Goal: Transaction & Acquisition: Purchase product/service

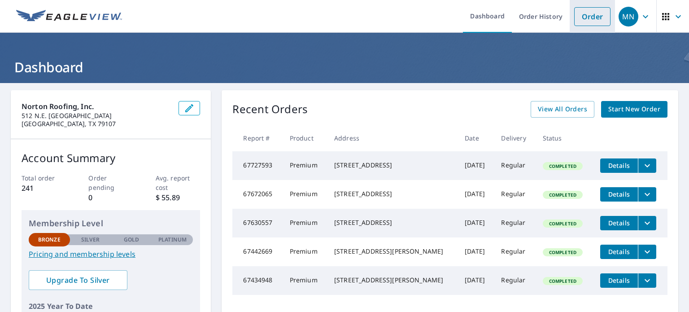
click at [578, 24] on link "Order" at bounding box center [592, 16] width 36 height 19
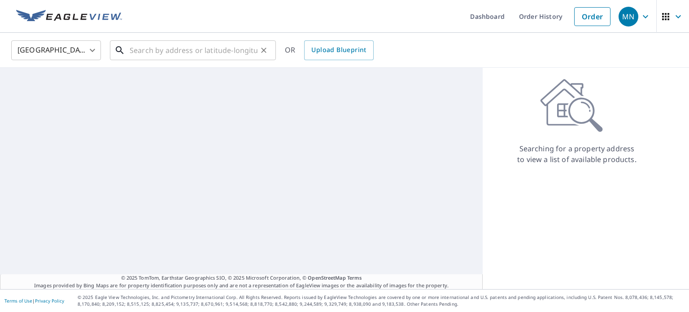
click at [207, 44] on input "text" at bounding box center [194, 50] width 128 height 25
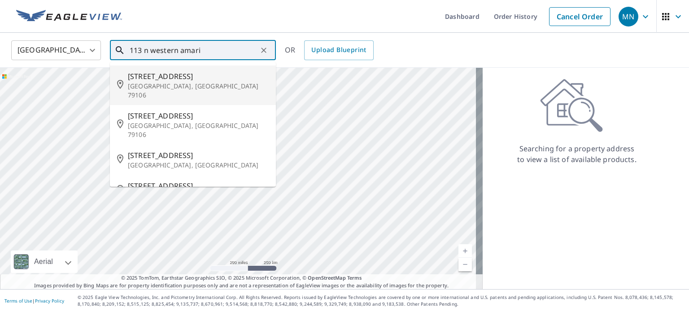
click at [194, 74] on span "[STREET_ADDRESS]" at bounding box center [198, 76] width 141 height 11
type input "[STREET_ADDRESS]"
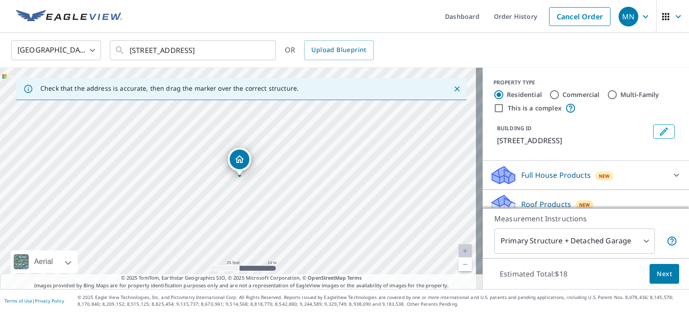
click at [243, 238] on div "[STREET_ADDRESS]" at bounding box center [241, 178] width 483 height 221
click at [666, 270] on button "Next" at bounding box center [665, 274] width 30 height 20
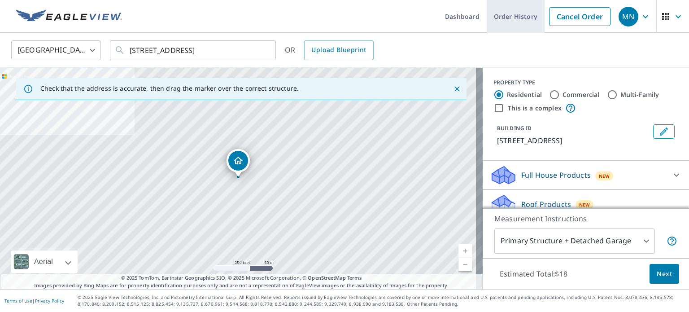
click at [512, 17] on link "Order History" at bounding box center [516, 16] width 58 height 33
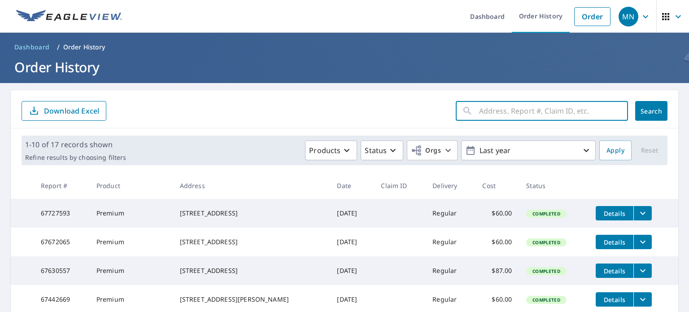
click at [530, 114] on input "text" at bounding box center [553, 110] width 149 height 25
type input "113"
click button "Search" at bounding box center [652, 111] width 32 height 20
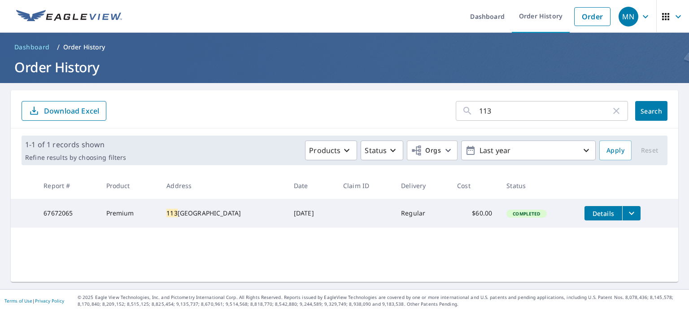
click at [500, 115] on input "113" at bounding box center [545, 110] width 132 height 25
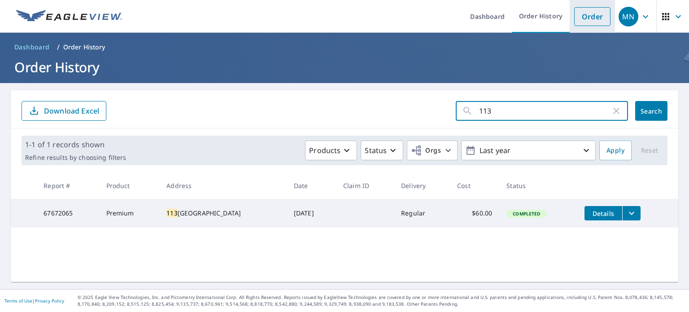
click at [592, 22] on link "Order" at bounding box center [592, 16] width 36 height 19
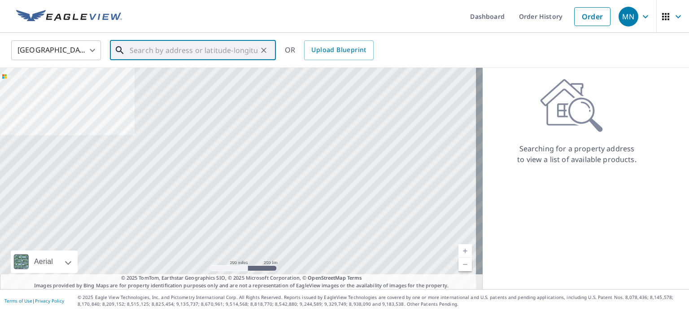
click at [190, 52] on input "text" at bounding box center [194, 50] width 128 height 25
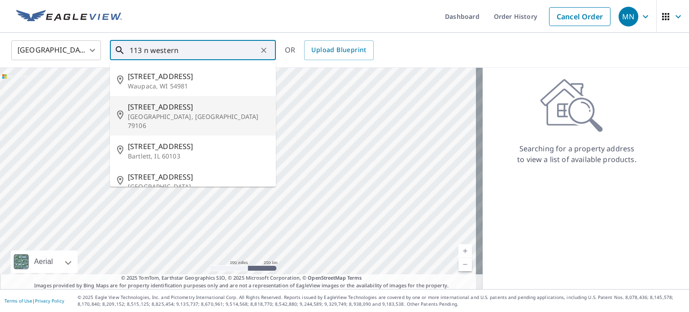
click at [179, 108] on span "[STREET_ADDRESS]" at bounding box center [198, 106] width 141 height 11
type input "[STREET_ADDRESS]"
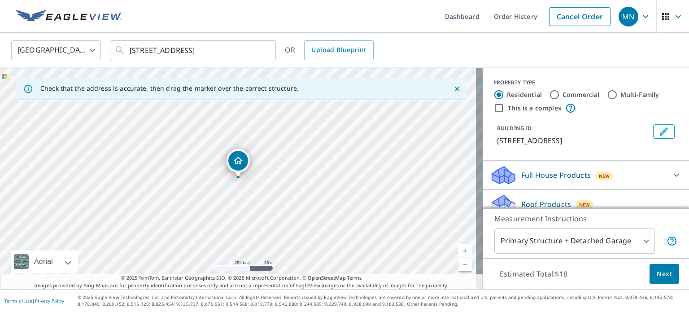
click at [640, 238] on body "MN [GEOGRAPHIC_DATA] Dashboard Order History Cancel Order MN [GEOGRAPHIC_DATA] …" at bounding box center [344, 156] width 689 height 312
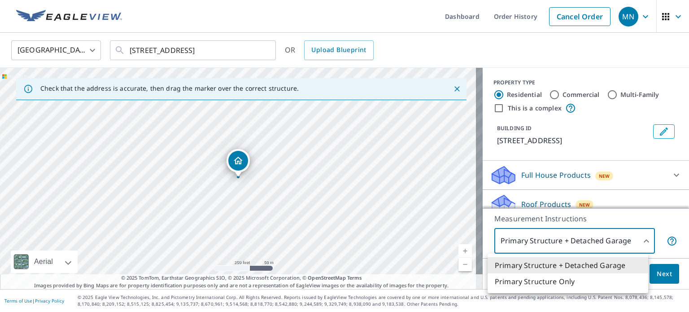
click at [579, 282] on li "Primary Structure Only" at bounding box center [568, 281] width 161 height 16
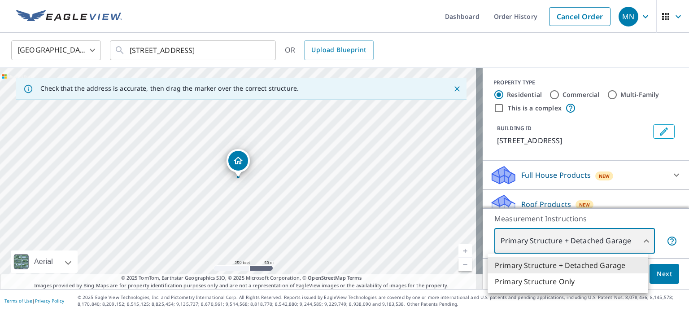
type input "2"
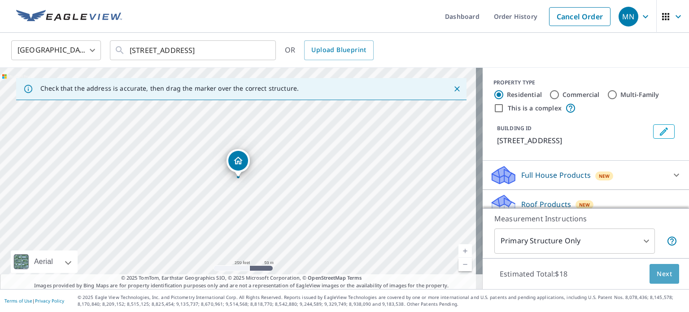
click at [660, 272] on span "Next" at bounding box center [664, 273] width 15 height 11
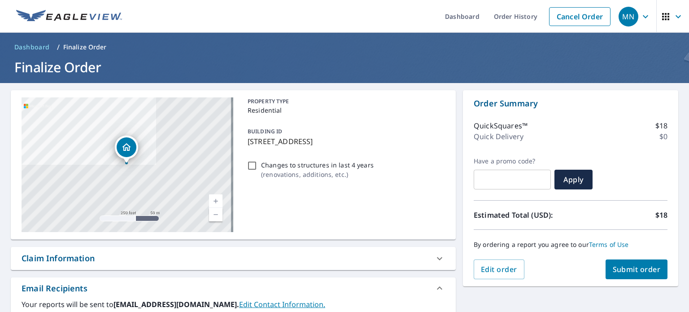
checkbox input "true"
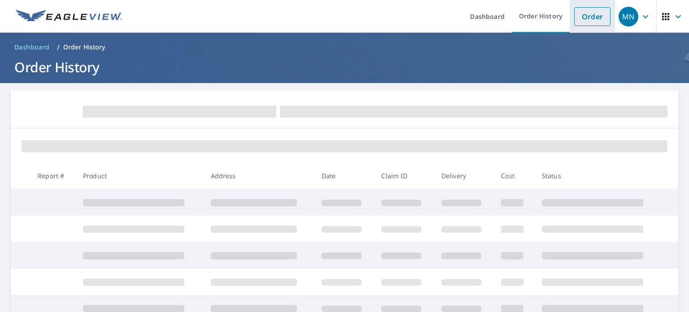
click at [583, 18] on link "Order" at bounding box center [592, 16] width 36 height 19
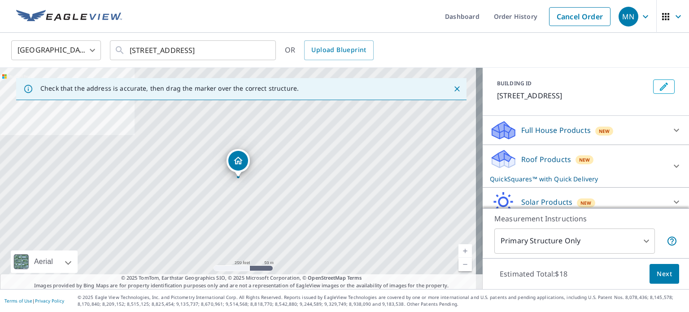
scroll to position [82, 0]
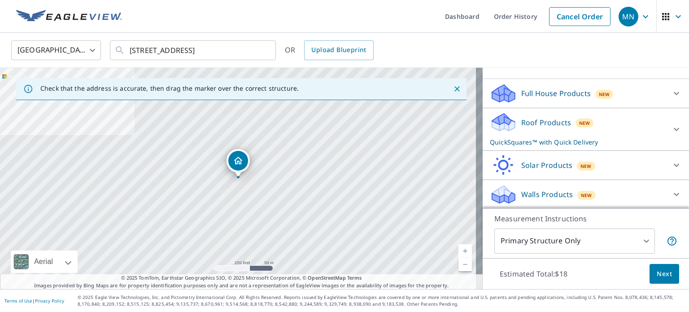
click at [638, 241] on body "MN [GEOGRAPHIC_DATA] Dashboard Order History Cancel Order MN [GEOGRAPHIC_DATA] …" at bounding box center [344, 156] width 689 height 312
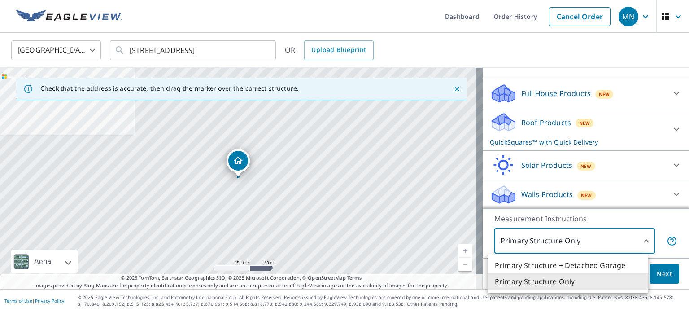
click at [638, 241] on div at bounding box center [344, 156] width 689 height 312
click at [638, 241] on body "MN [GEOGRAPHIC_DATA] Dashboard Order History Cancel Order MN [GEOGRAPHIC_DATA] …" at bounding box center [344, 156] width 689 height 312
click at [633, 263] on li "Primary Structure + Detached Garage" at bounding box center [568, 265] width 161 height 16
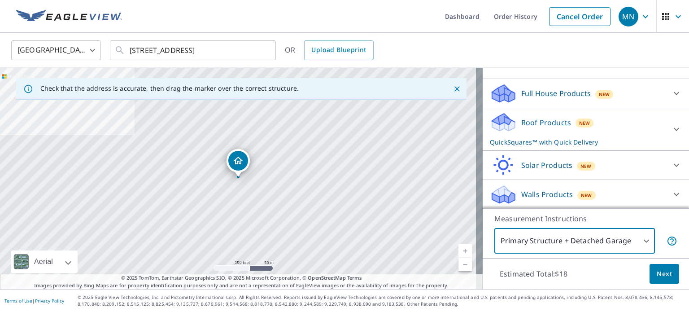
click at [641, 236] on body "MN [GEOGRAPHIC_DATA] Dashboard Order History Cancel Order MN [GEOGRAPHIC_DATA] …" at bounding box center [344, 156] width 689 height 312
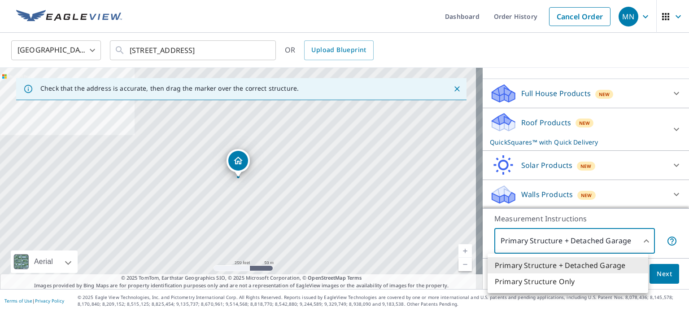
click at [598, 281] on li "Primary Structure Only" at bounding box center [568, 281] width 161 height 16
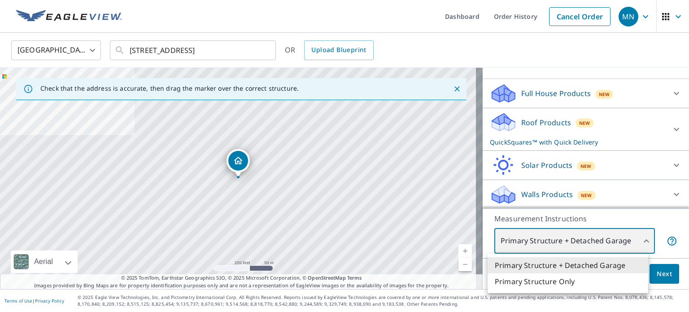
type input "2"
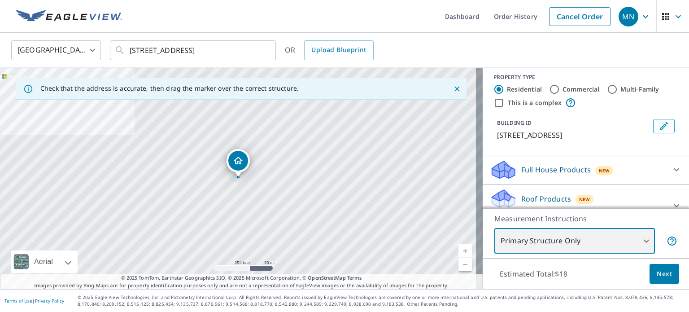
scroll to position [0, 0]
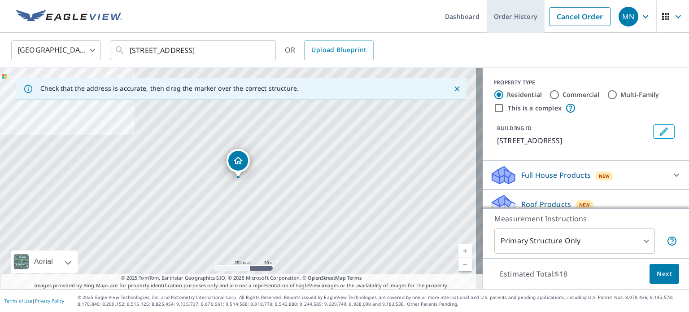
click at [505, 12] on link "Order History" at bounding box center [516, 16] width 58 height 33
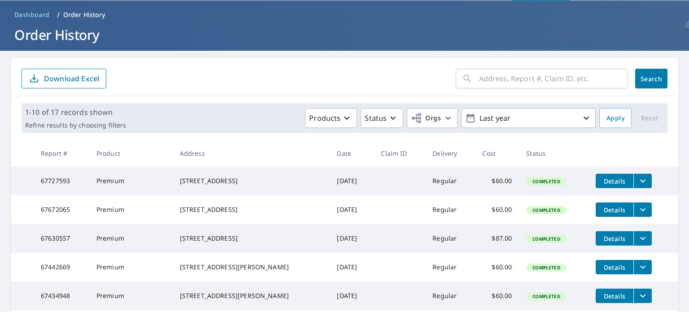
scroll to position [45, 0]
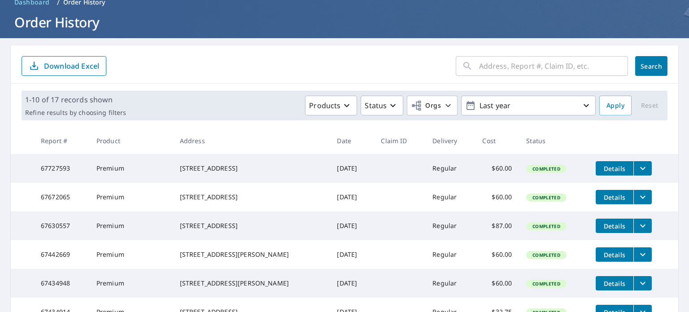
click at [608, 202] on span "Details" at bounding box center [614, 197] width 27 height 9
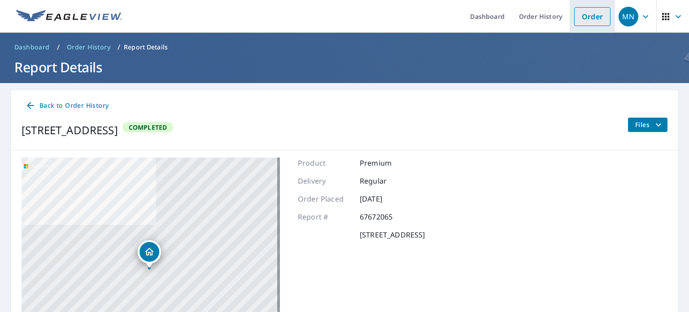
click at [584, 18] on link "Order" at bounding box center [592, 16] width 36 height 19
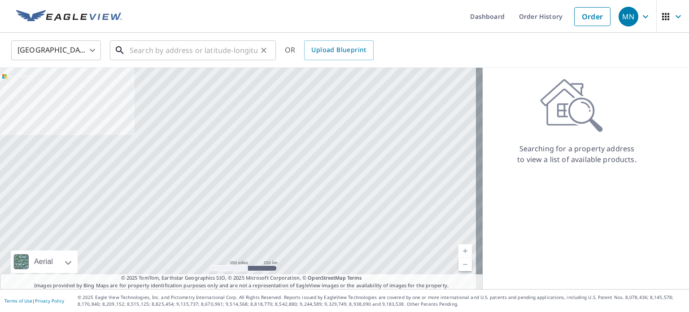
click at [136, 49] on input "text" at bounding box center [194, 50] width 128 height 25
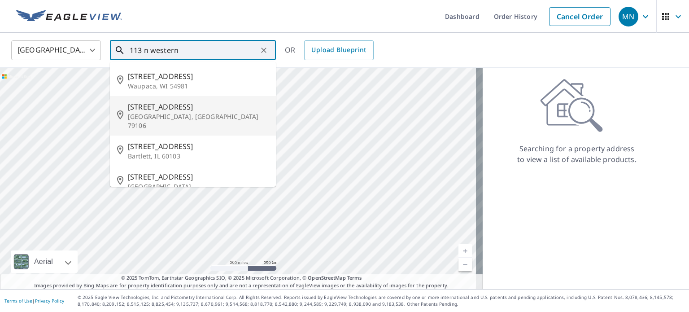
click at [160, 117] on p "[GEOGRAPHIC_DATA], [GEOGRAPHIC_DATA] 79106" at bounding box center [198, 121] width 141 height 18
type input "[STREET_ADDRESS]"
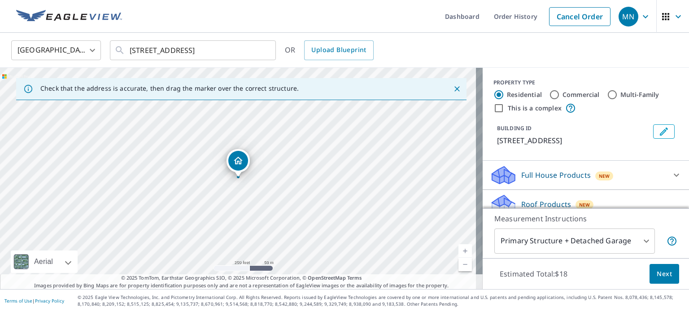
scroll to position [82, 0]
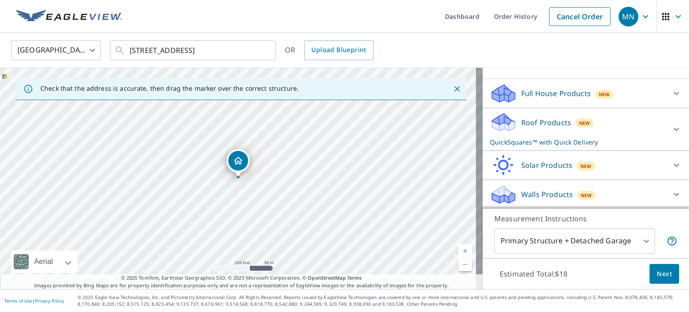
click at [601, 245] on body "MN [GEOGRAPHIC_DATA] Dashboard Order History Cancel Order MN [GEOGRAPHIC_DATA] …" at bounding box center [344, 156] width 689 height 312
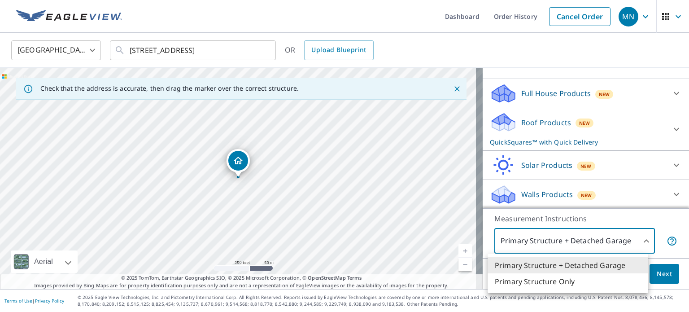
click at [583, 281] on li "Primary Structure Only" at bounding box center [568, 281] width 161 height 16
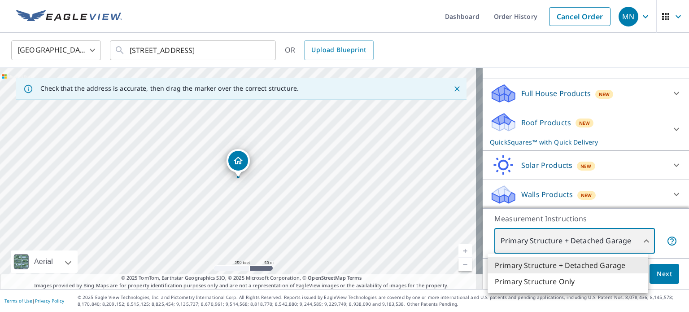
type input "2"
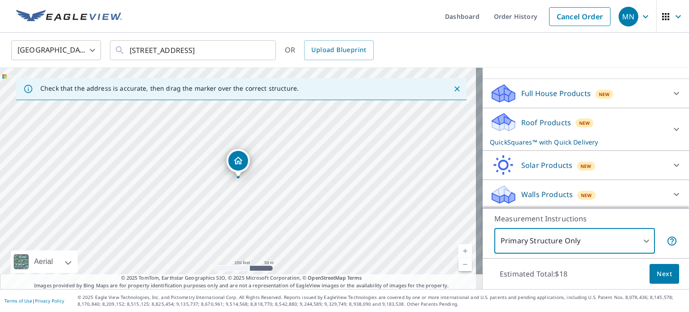
click at [671, 128] on icon at bounding box center [676, 129] width 11 height 11
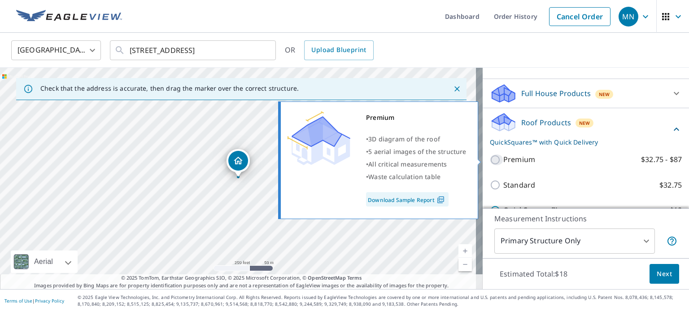
click at [495, 158] on input "Premium $32.75 - $87" at bounding box center [496, 159] width 13 height 11
checkbox input "true"
checkbox input "false"
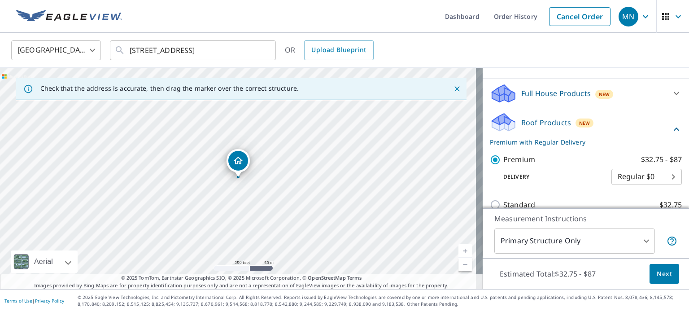
scroll to position [127, 0]
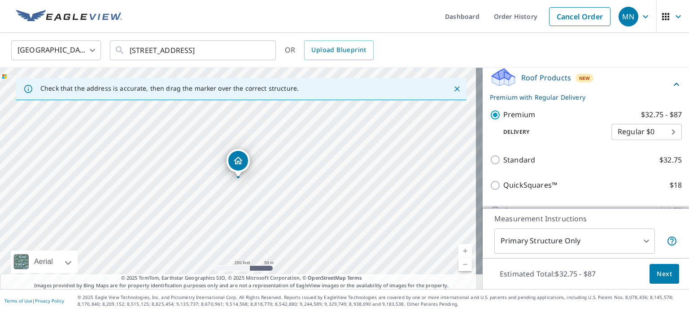
click at [665, 277] on button "Next" at bounding box center [665, 274] width 30 height 20
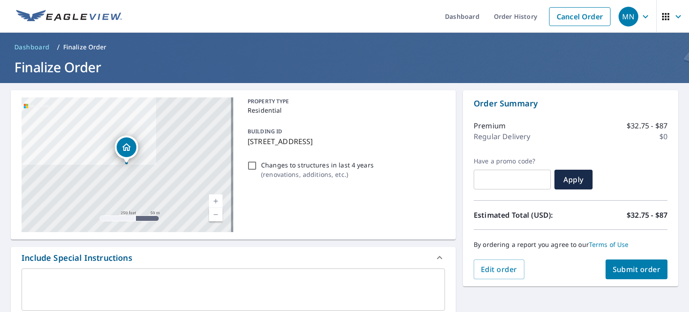
click at [643, 267] on span "Submit order" at bounding box center [637, 269] width 48 height 10
checkbox input "true"
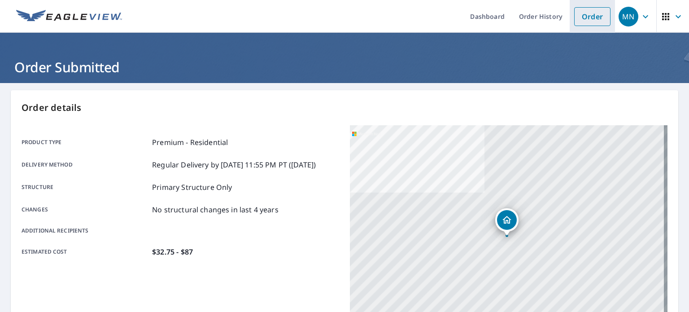
click at [583, 15] on link "Order" at bounding box center [592, 16] width 36 height 19
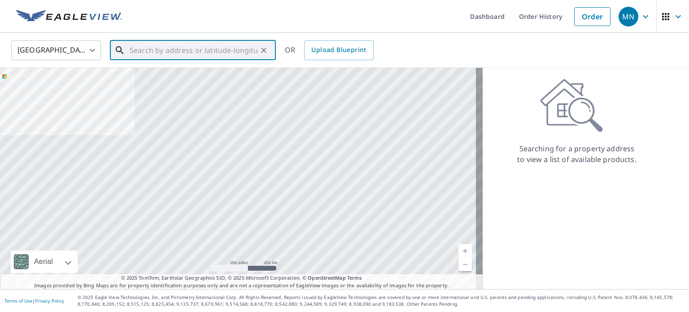
click at [155, 55] on input "text" at bounding box center [194, 50] width 128 height 25
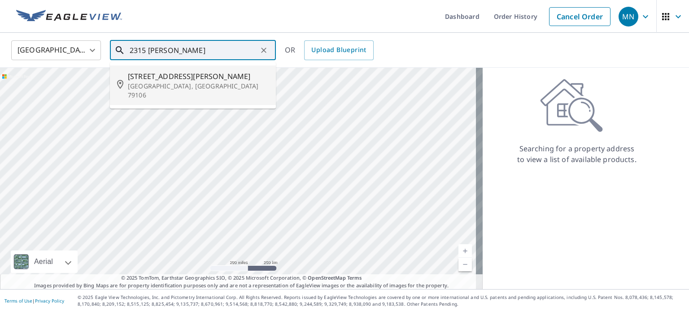
click at [167, 82] on p "[GEOGRAPHIC_DATA], [GEOGRAPHIC_DATA] 79106" at bounding box center [198, 91] width 141 height 18
type input "[STREET_ADDRESS][PERSON_NAME]"
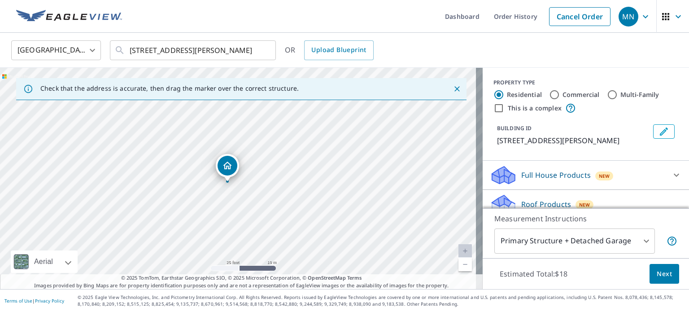
scroll to position [45, 0]
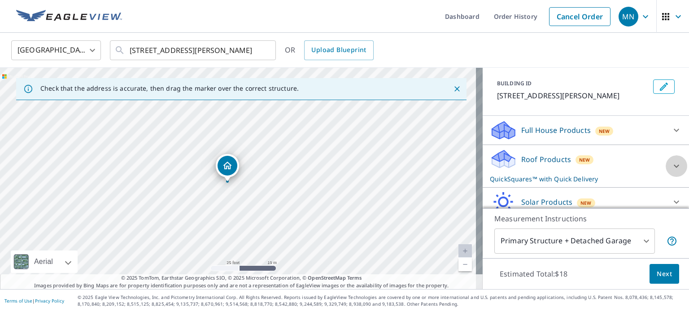
click at [671, 163] on icon at bounding box center [676, 166] width 11 height 11
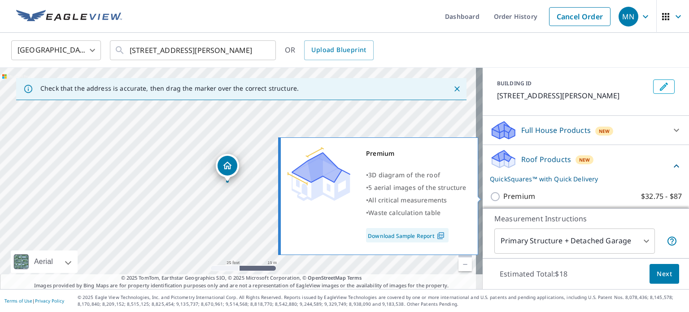
click at [507, 194] on p "Premium" at bounding box center [520, 196] width 32 height 11
click at [504, 194] on input "Premium $32.75 - $87" at bounding box center [496, 196] width 13 height 11
checkbox input "true"
checkbox input "false"
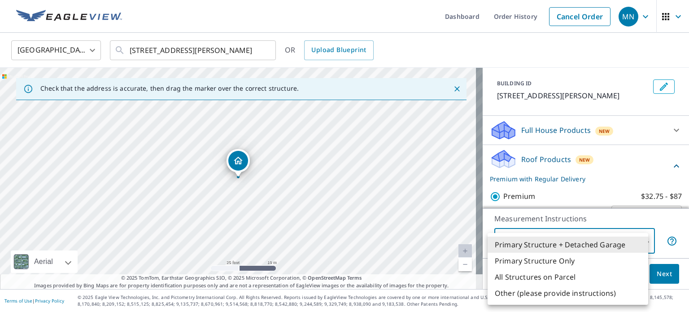
click at [644, 242] on body "MN [GEOGRAPHIC_DATA] Dashboard Order History Cancel Order MN [GEOGRAPHIC_DATA] …" at bounding box center [344, 156] width 689 height 312
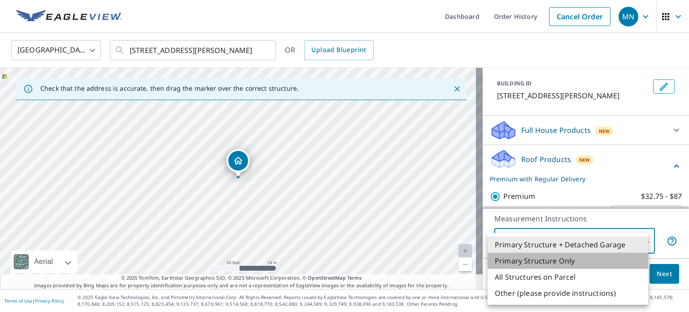
click at [566, 261] on li "Primary Structure Only" at bounding box center [568, 261] width 161 height 16
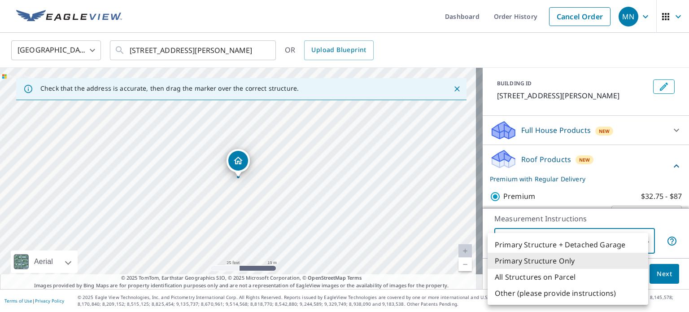
click at [642, 244] on body "MN [GEOGRAPHIC_DATA] Dashboard Order History Cancel Order MN [GEOGRAPHIC_DATA] …" at bounding box center [344, 156] width 689 height 312
click at [553, 277] on li "All Structures on Parcel" at bounding box center [568, 277] width 161 height 16
type input "3"
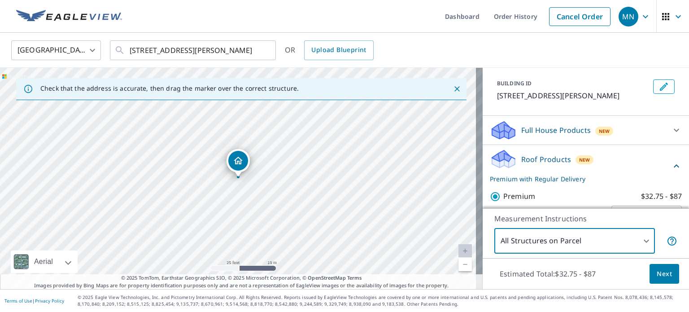
click at [665, 279] on span "Next" at bounding box center [664, 273] width 15 height 11
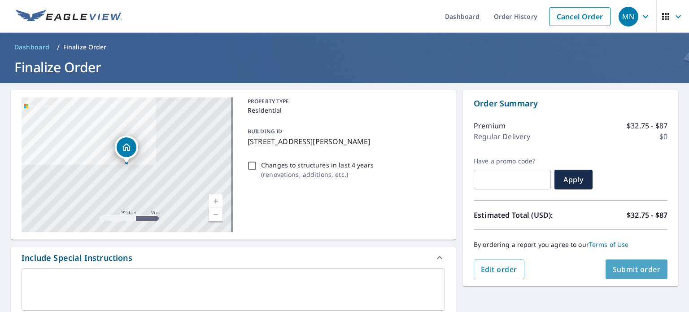
click at [638, 271] on span "Submit order" at bounding box center [637, 269] width 48 height 10
checkbox input "true"
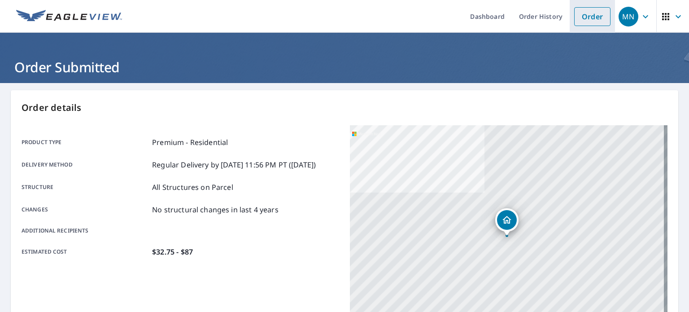
click at [587, 20] on link "Order" at bounding box center [592, 16] width 36 height 19
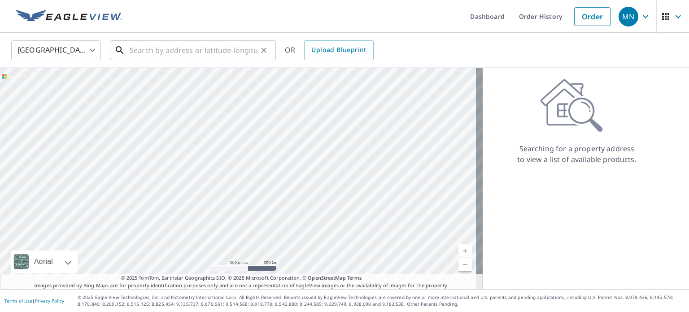
click at [201, 60] on div "​" at bounding box center [193, 50] width 166 height 20
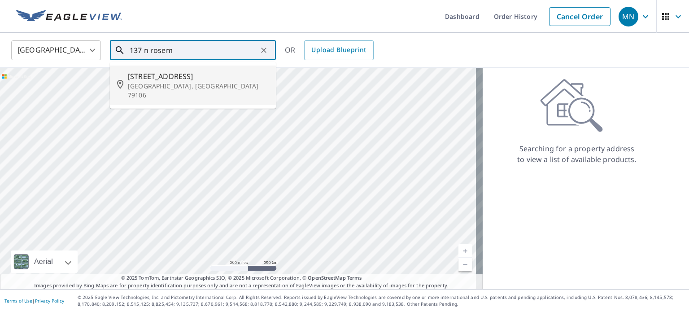
click at [191, 82] on p "[GEOGRAPHIC_DATA], [GEOGRAPHIC_DATA] 79106" at bounding box center [198, 91] width 141 height 18
type input "[STREET_ADDRESS]"
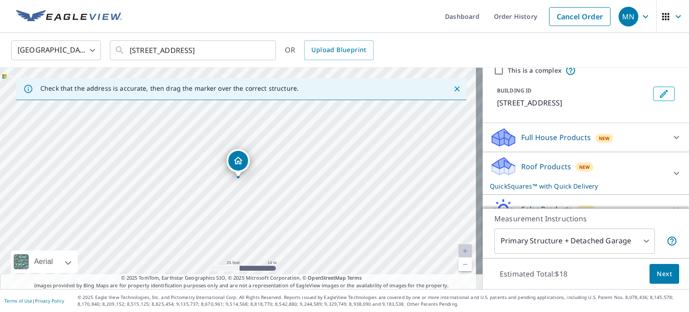
scroll to position [45, 0]
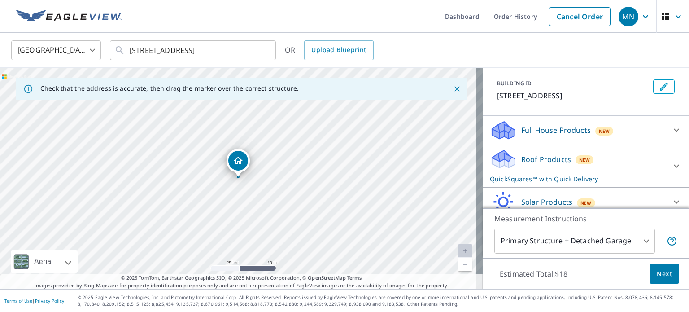
click at [671, 167] on icon at bounding box center [676, 166] width 11 height 11
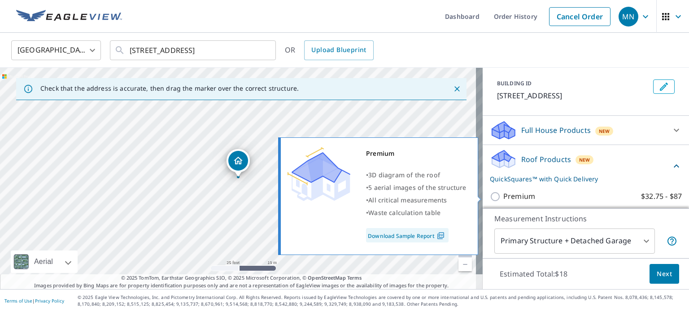
click at [490, 200] on input "Premium $32.75 - $87" at bounding box center [496, 196] width 13 height 11
checkbox input "true"
checkbox input "false"
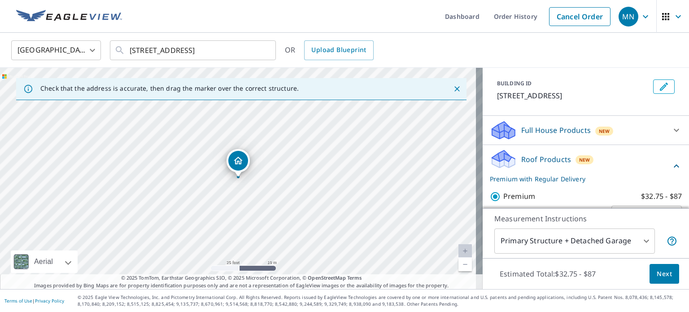
click at [662, 274] on span "Next" at bounding box center [664, 273] width 15 height 11
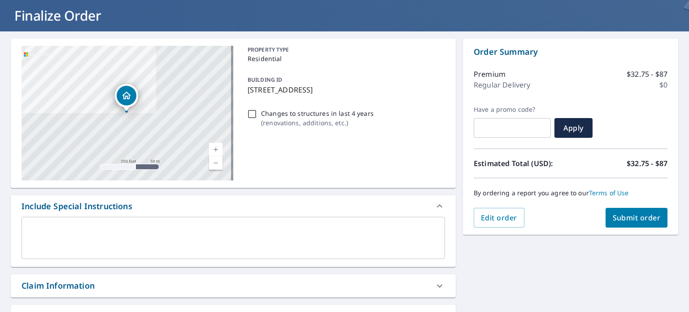
scroll to position [45, 0]
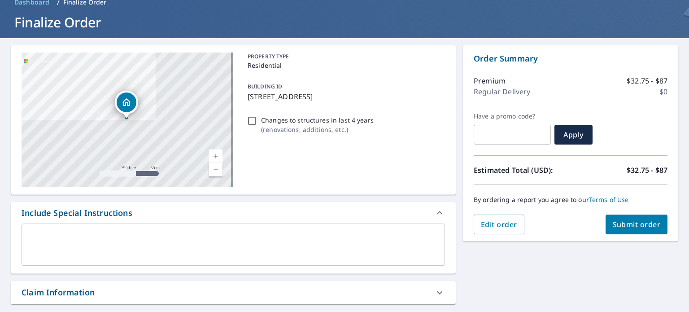
checkbox input "true"
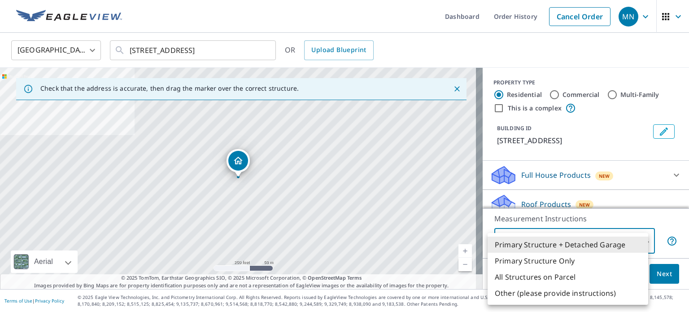
click at [641, 243] on body "MN [GEOGRAPHIC_DATA] Dashboard Order History Cancel Order MN [GEOGRAPHIC_DATA] …" at bounding box center [344, 156] width 689 height 312
click at [552, 275] on li "All Structures on Parcel" at bounding box center [568, 277] width 161 height 16
type input "3"
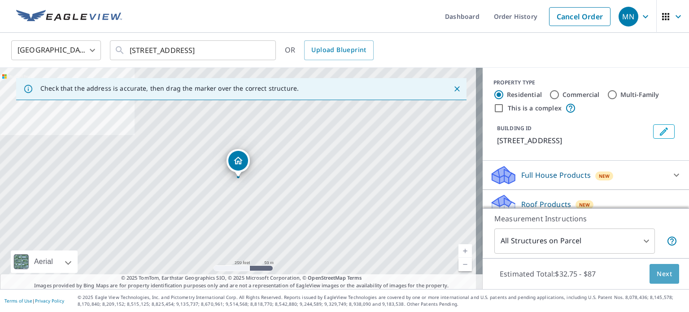
click at [662, 281] on button "Next" at bounding box center [665, 274] width 30 height 20
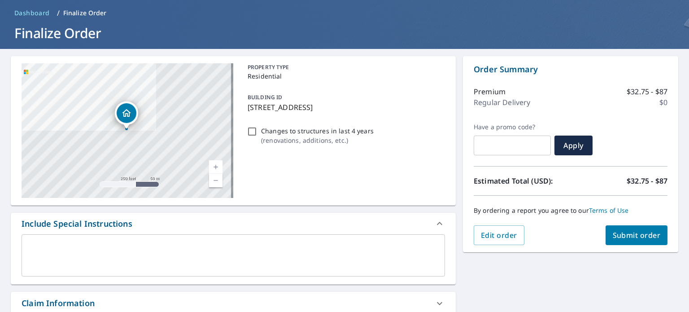
scroll to position [45, 0]
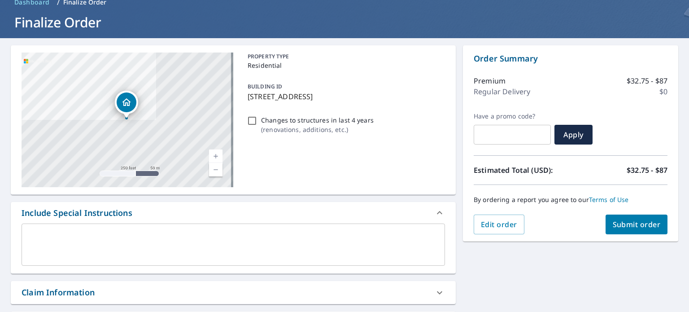
click at [636, 225] on span "Submit order" at bounding box center [637, 224] width 48 height 10
checkbox input "true"
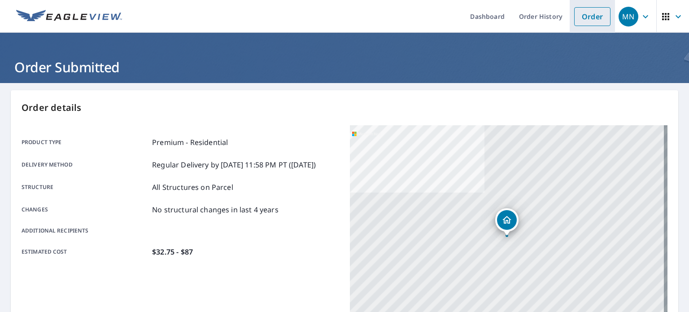
click at [583, 18] on link "Order" at bounding box center [592, 16] width 36 height 19
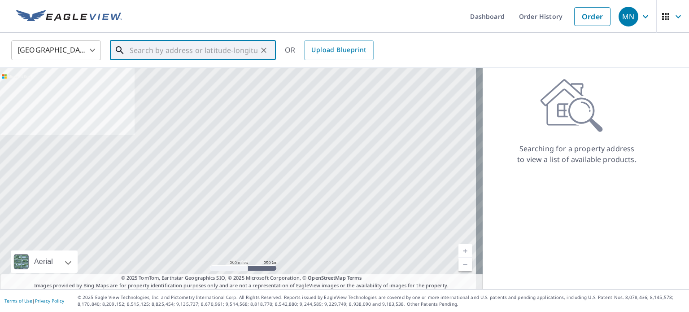
click at [172, 50] on input "text" at bounding box center [194, 50] width 128 height 25
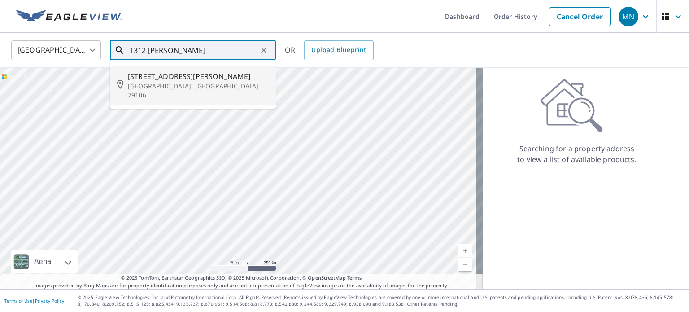
click at [149, 76] on span "[STREET_ADDRESS][PERSON_NAME]" at bounding box center [198, 76] width 141 height 11
type input "[STREET_ADDRESS][PERSON_NAME]"
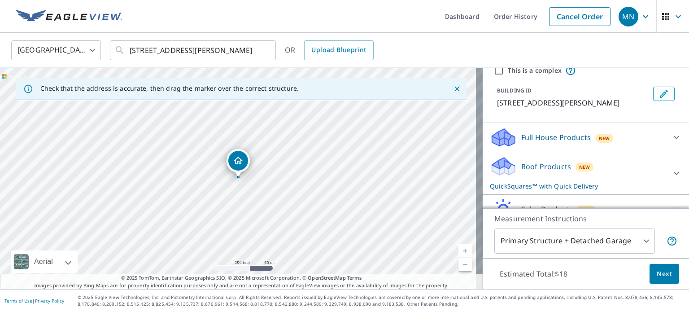
scroll to position [45, 0]
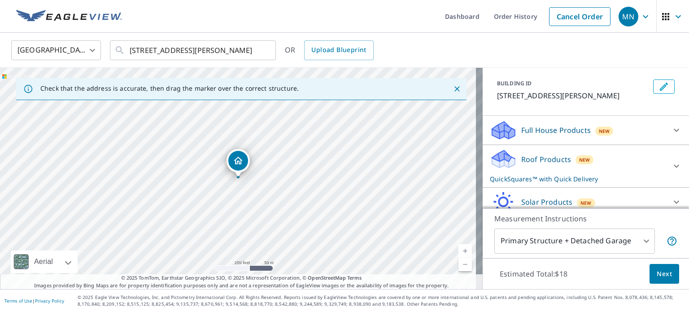
click at [671, 167] on icon at bounding box center [676, 166] width 11 height 11
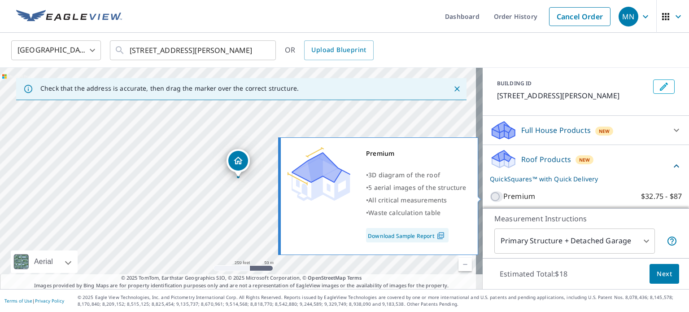
click at [490, 197] on input "Premium $32.75 - $87" at bounding box center [496, 196] width 13 height 11
checkbox input "true"
checkbox input "false"
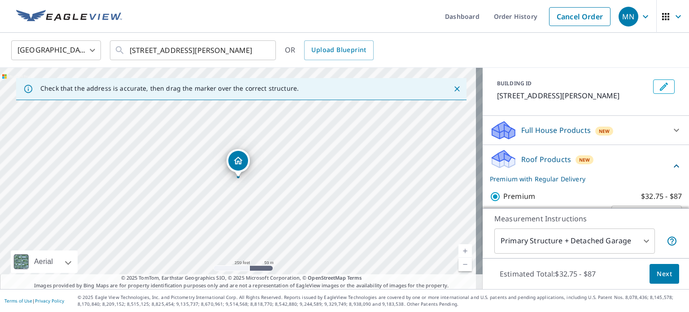
click at [641, 241] on body "MN [GEOGRAPHIC_DATA] Dashboard Order History Cancel Order MN [GEOGRAPHIC_DATA] …" at bounding box center [344, 156] width 689 height 312
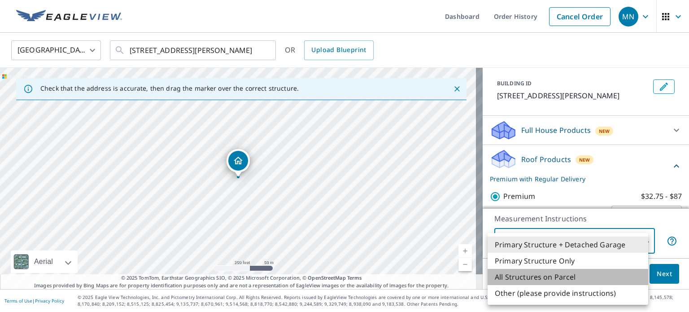
click at [556, 275] on li "All Structures on Parcel" at bounding box center [568, 277] width 161 height 16
type input "3"
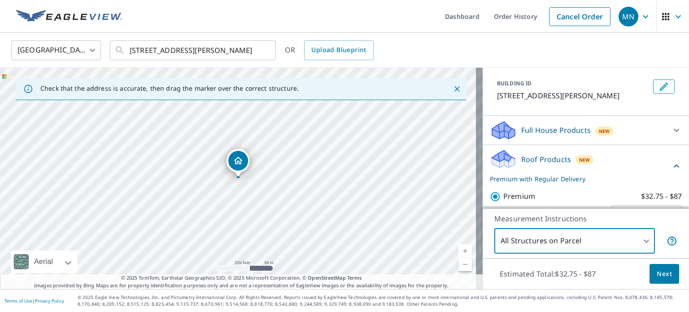
click at [660, 275] on span "Next" at bounding box center [664, 273] width 15 height 11
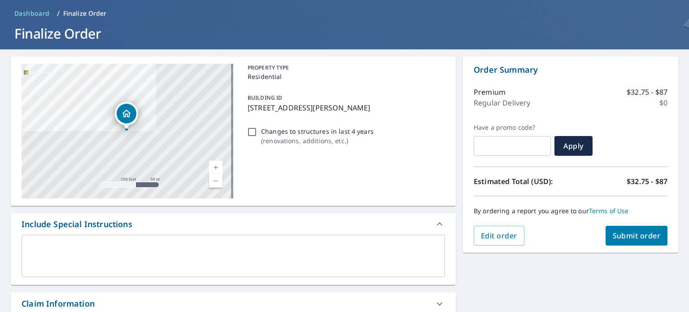
scroll to position [45, 0]
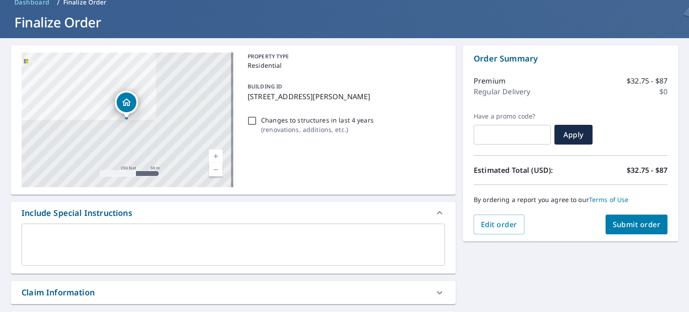
click at [630, 227] on span "Submit order" at bounding box center [637, 224] width 48 height 10
checkbox input "true"
